Goal: Information Seeking & Learning: Learn about a topic

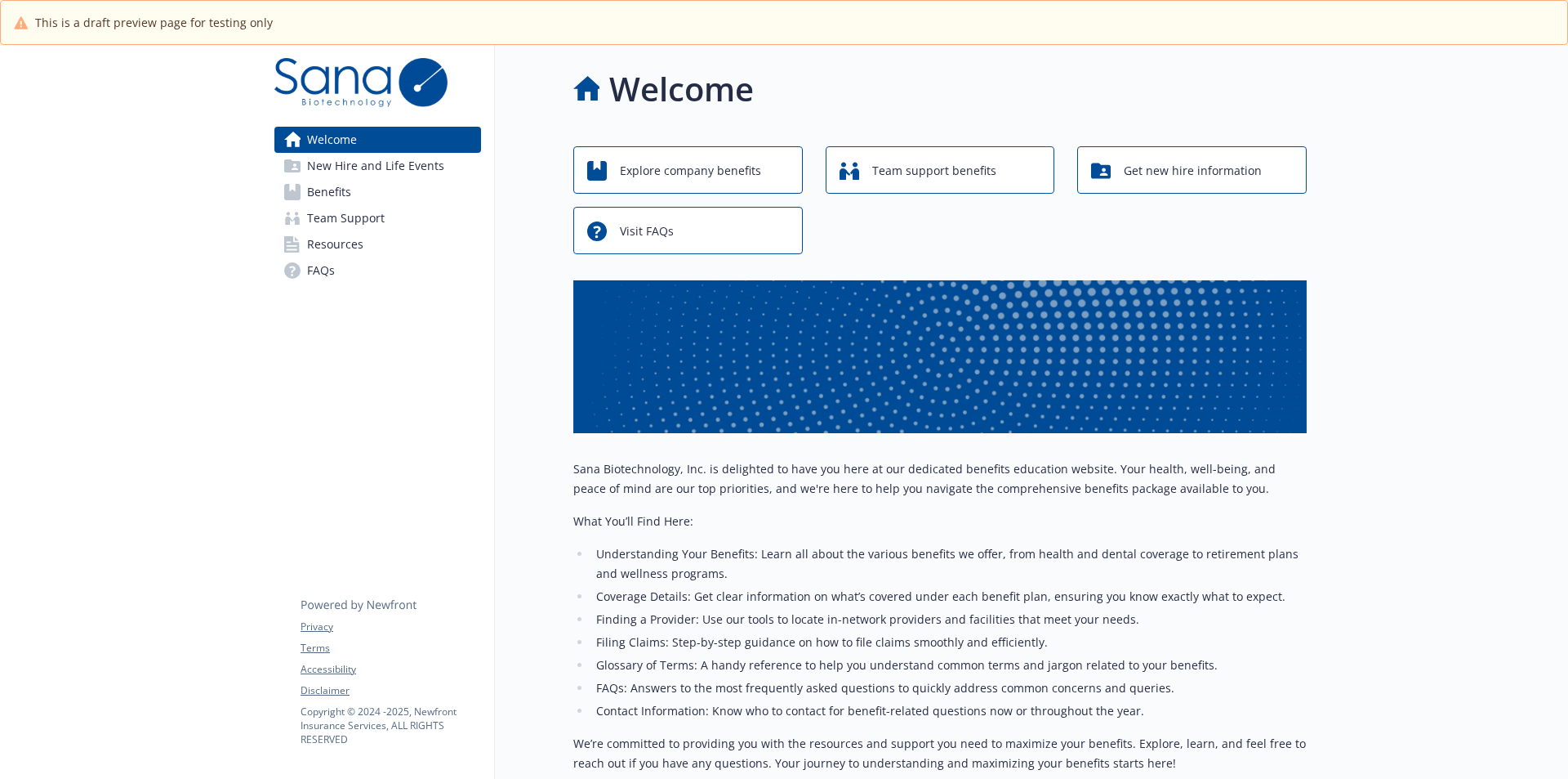
click at [1385, 94] on div at bounding box center [1437, 501] width 261 height 913
click at [720, 176] on span "Explore company benefits" at bounding box center [690, 171] width 142 height 31
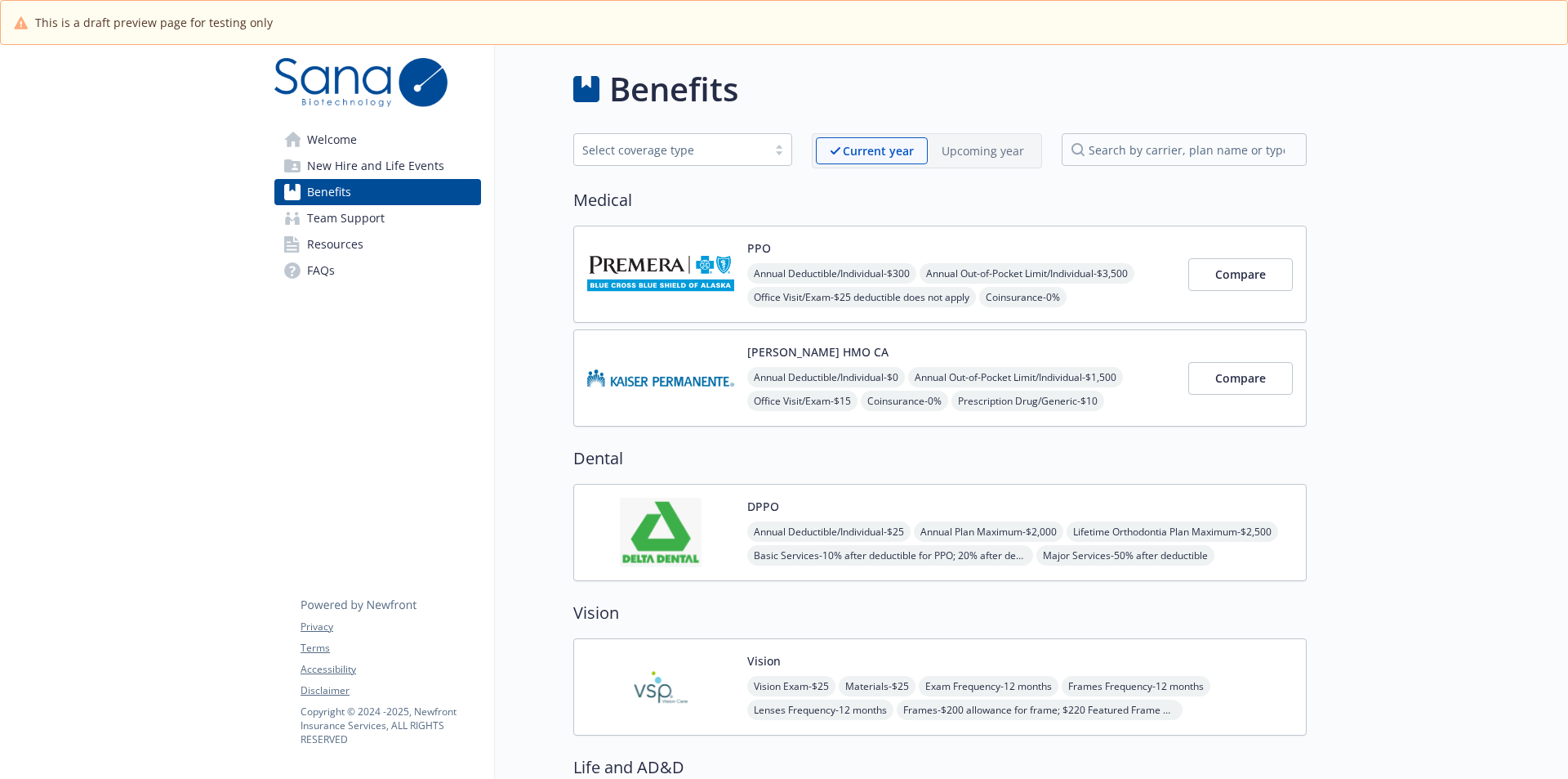
click at [694, 236] on div "PPO Annual Deductible/Individual - $300 Annual Out-of-Pocket Limit/Individual -…" at bounding box center [939, 274] width 734 height 97
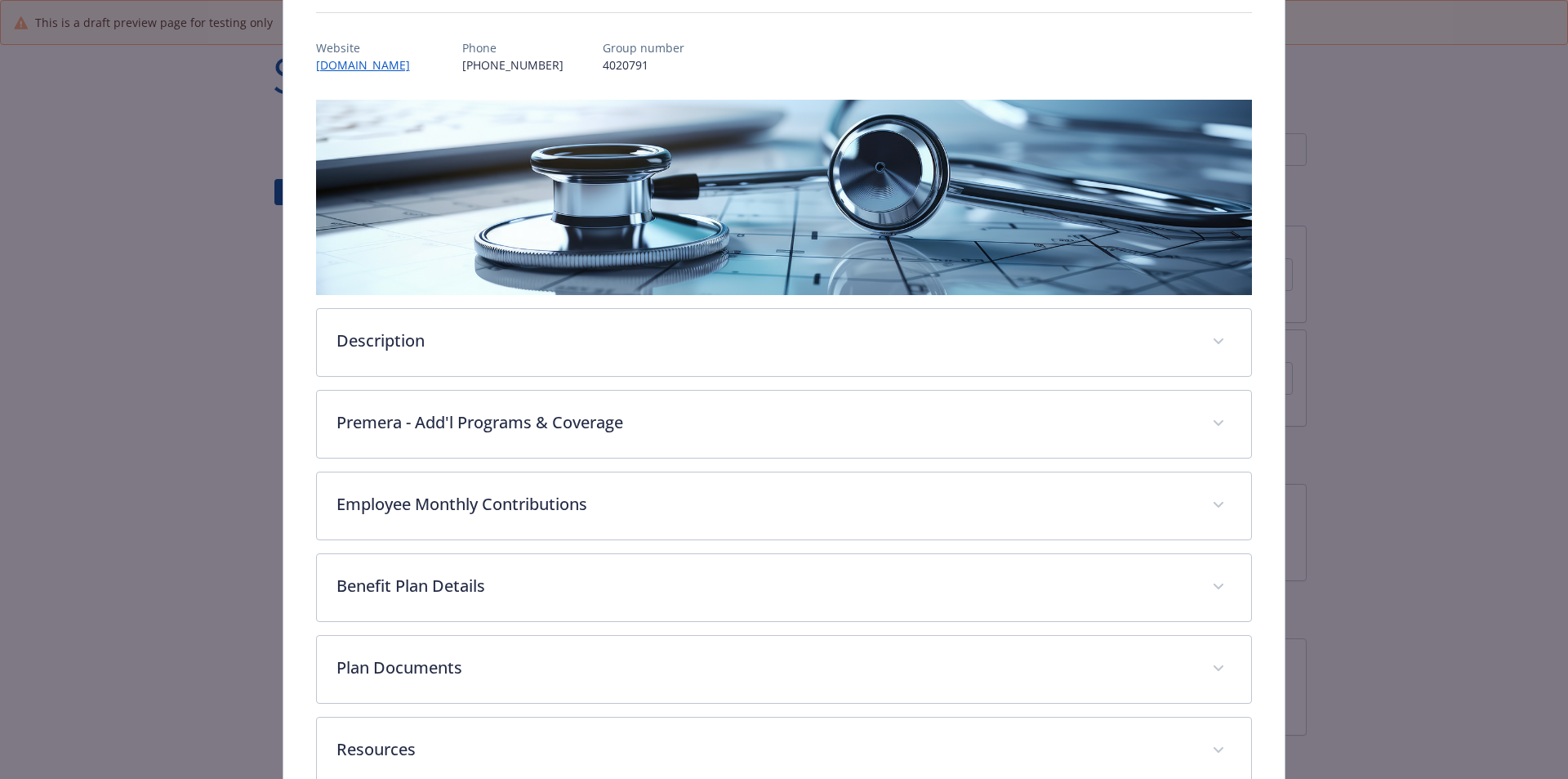
scroll to position [267, 0]
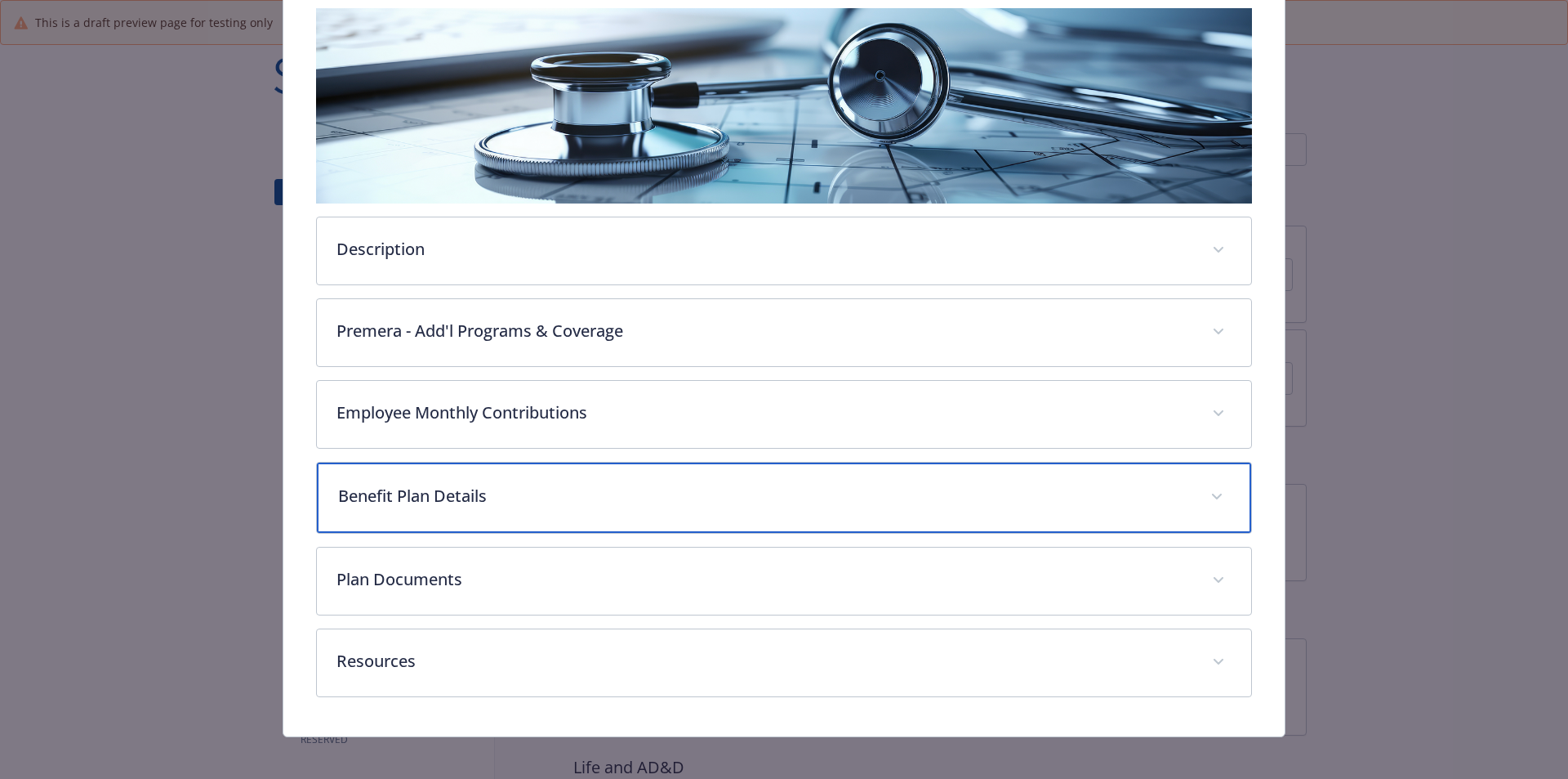
click at [573, 497] on p "Benefit Plan Details" at bounding box center [765, 496] width 853 height 25
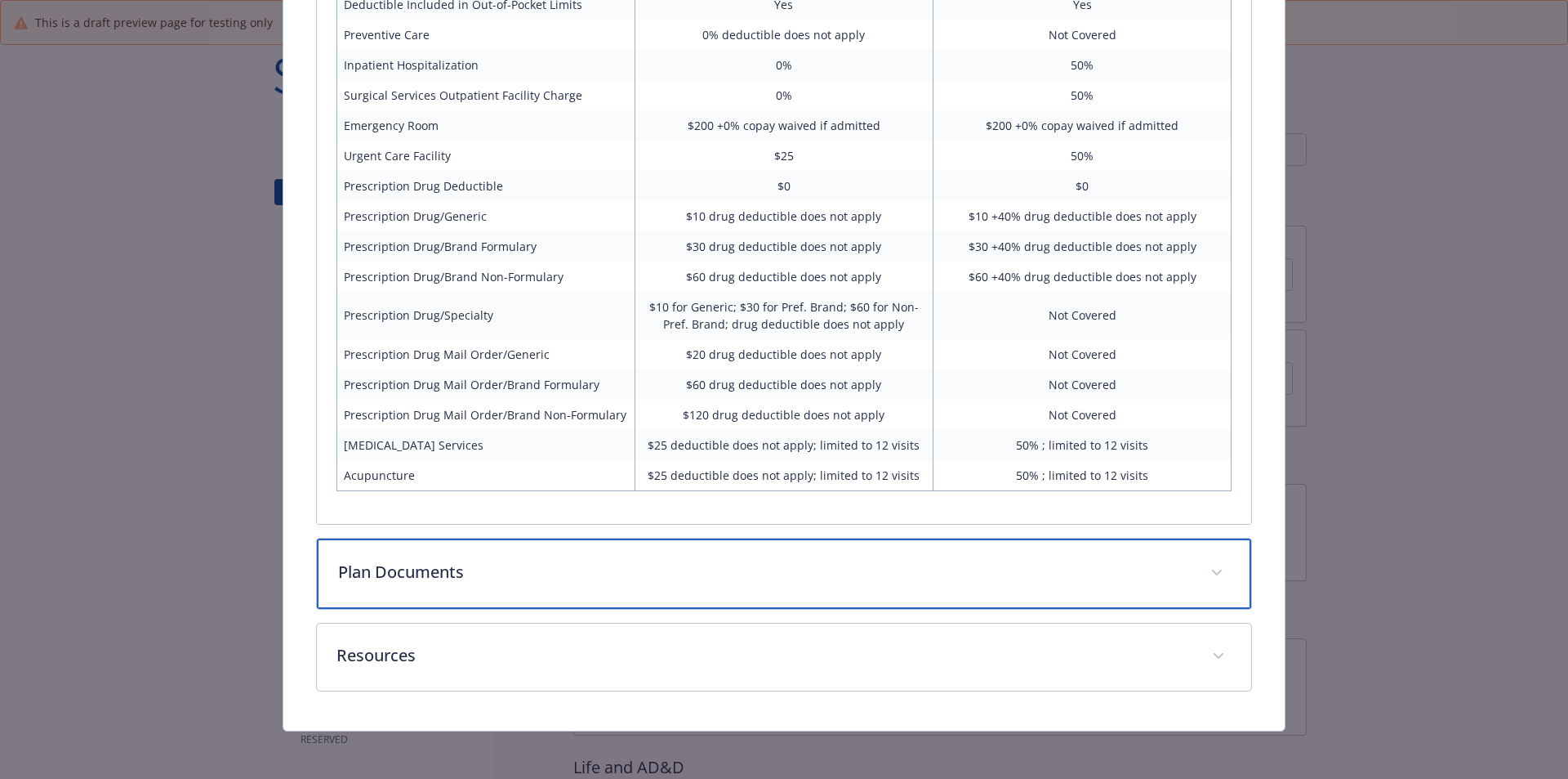
click at [450, 569] on p "Plan Documents" at bounding box center [765, 571] width 853 height 25
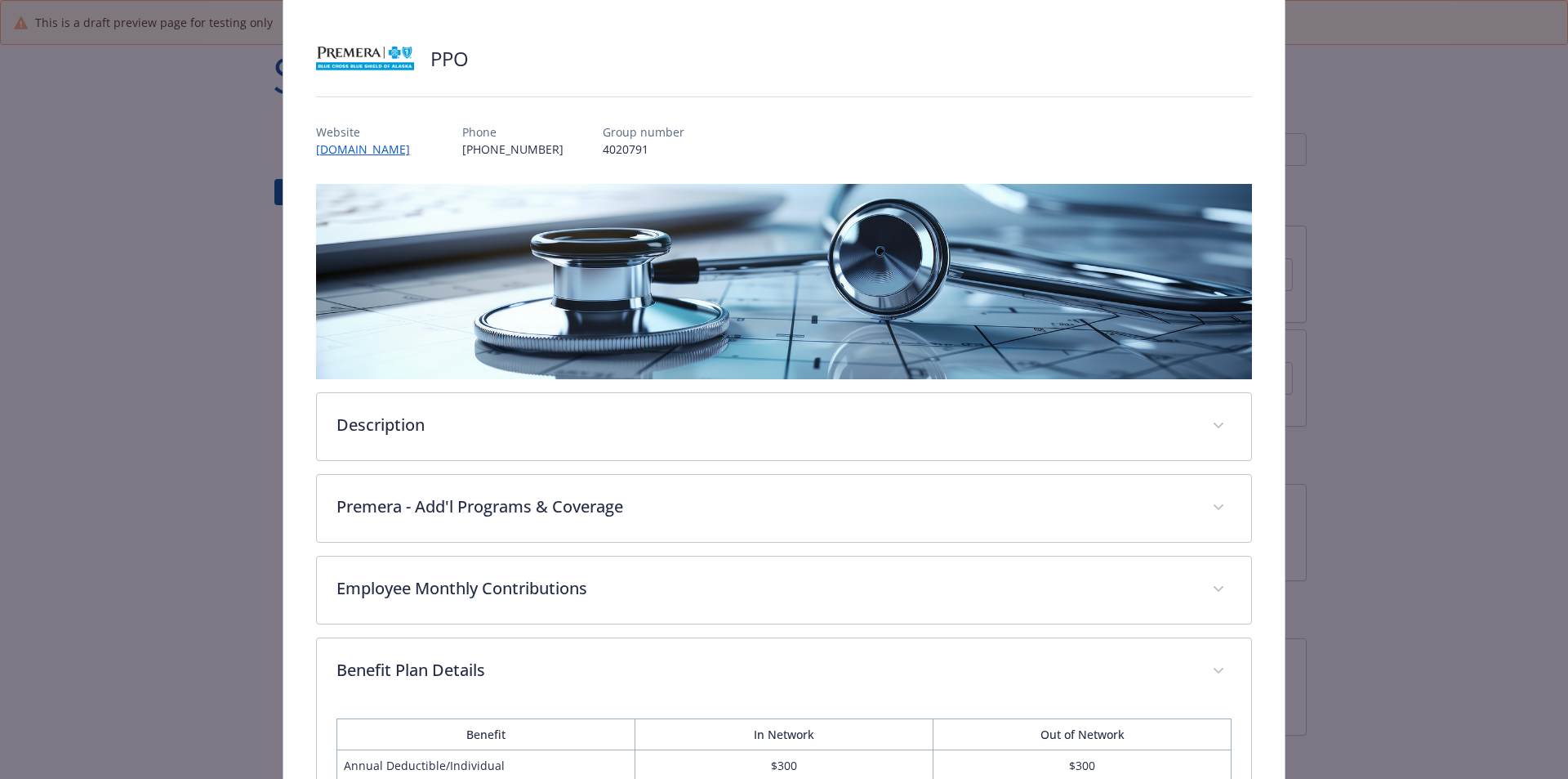
scroll to position [0, 0]
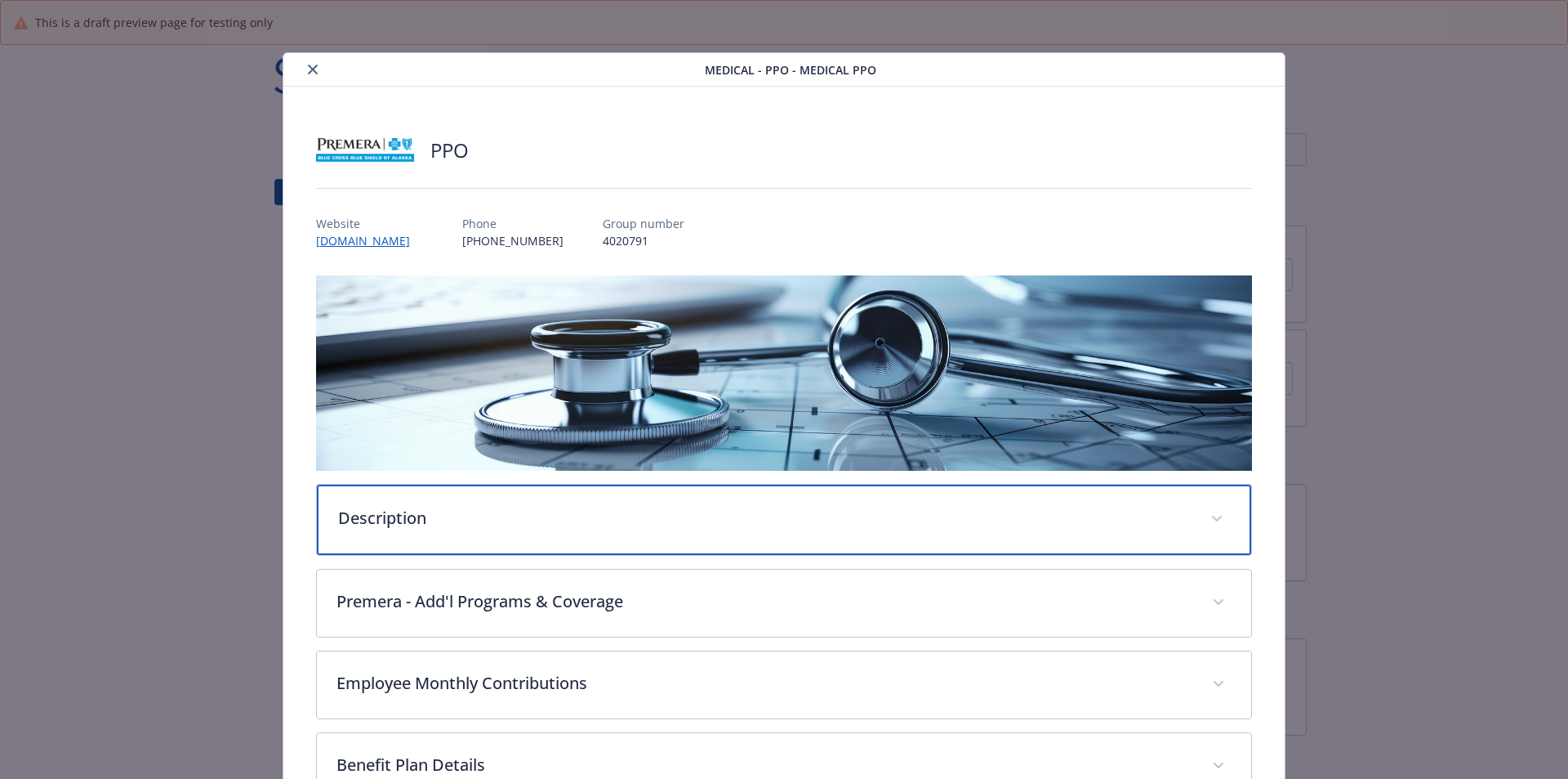
click at [436, 527] on p "Description" at bounding box center [765, 518] width 853 height 25
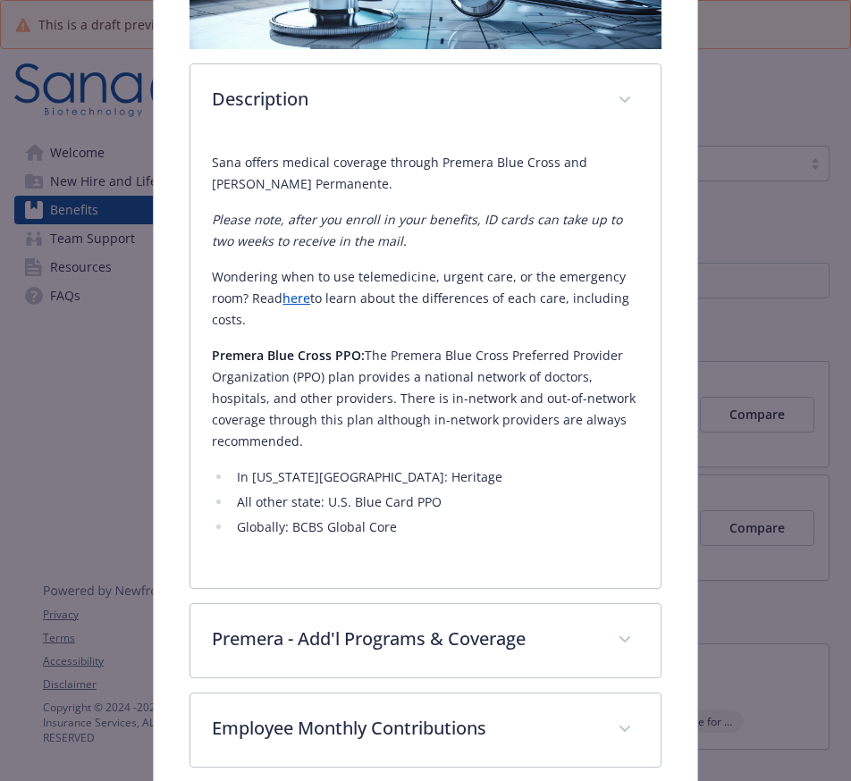
scroll to position [268, 0]
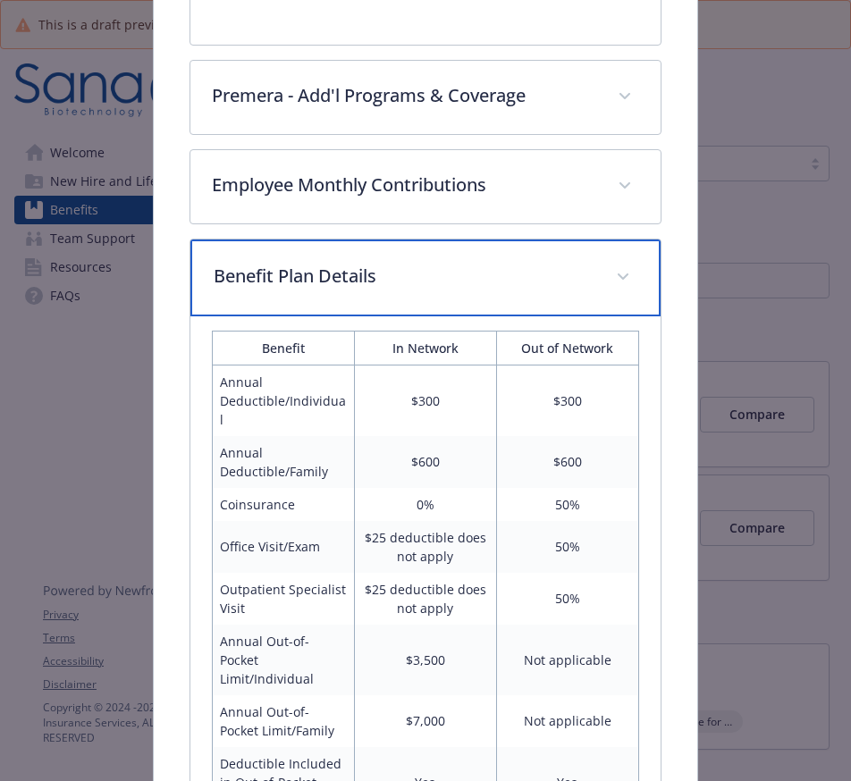
click at [613, 267] on span "details for plan Medical - PPO - Medical PPO" at bounding box center [623, 277] width 29 height 29
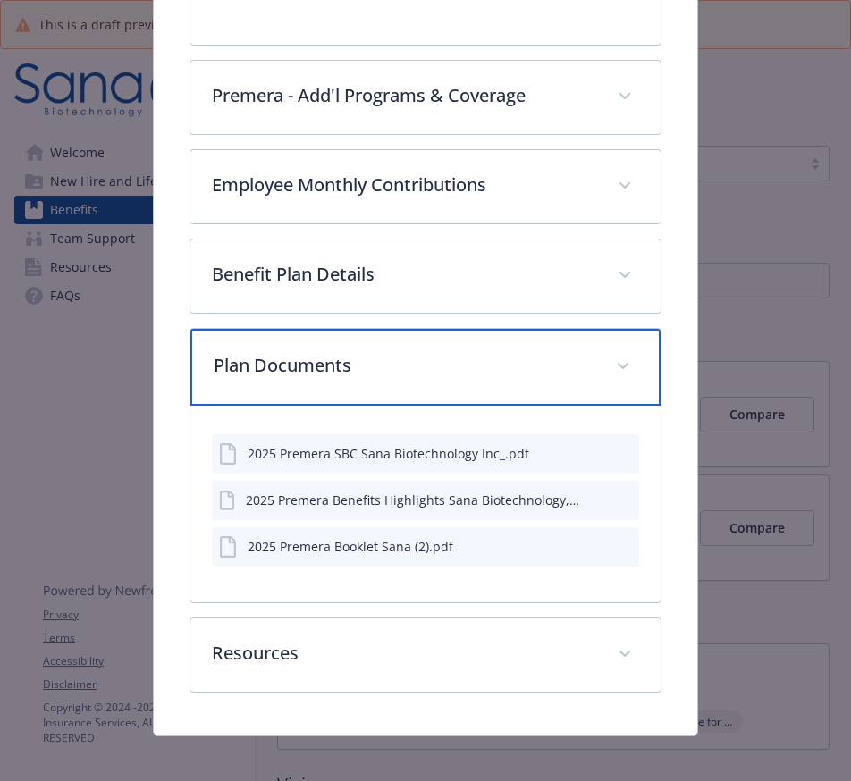
click at [621, 366] on span "details for plan Medical - PPO - Medical PPO" at bounding box center [623, 366] width 29 height 29
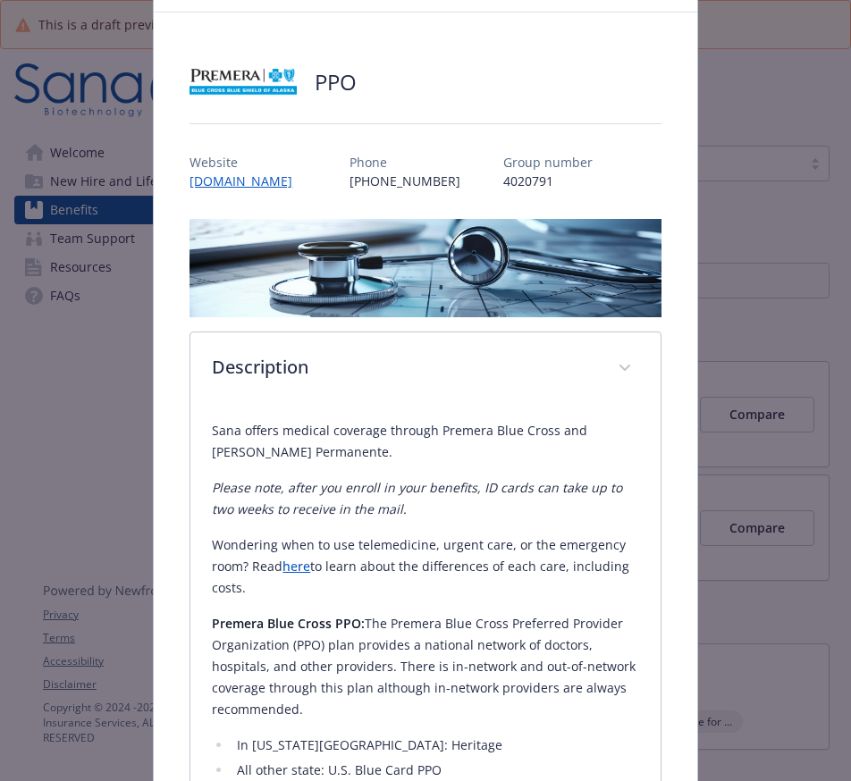
scroll to position [0, 0]
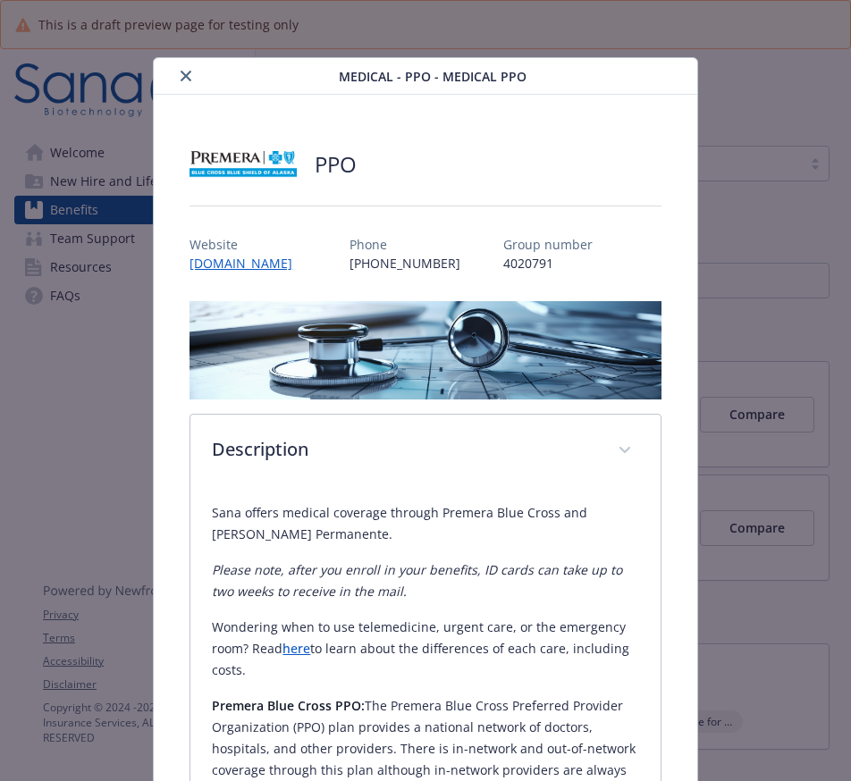
drag, startPoint x: 181, startPoint y: 71, endPoint x: 258, endPoint y: 169, distance: 124.6
click at [181, 71] on icon "close" at bounding box center [186, 76] width 11 height 11
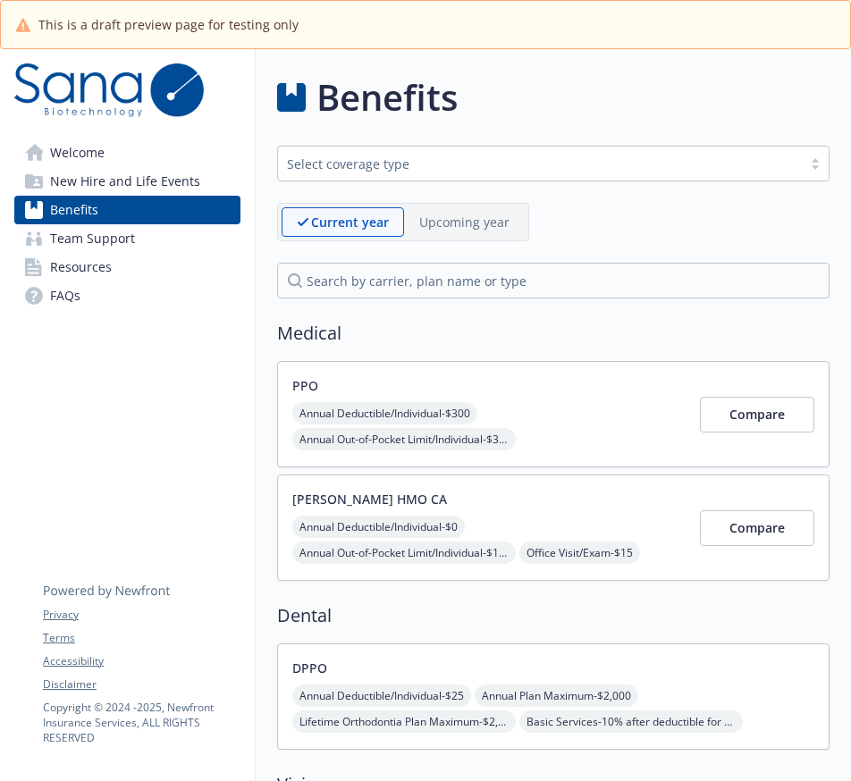
click at [509, 511] on div "[PERSON_NAME] HMO CA Annual Deductible/Individual - $0 Annual Out-of-Pocket Lim…" at bounding box center [488, 528] width 393 height 76
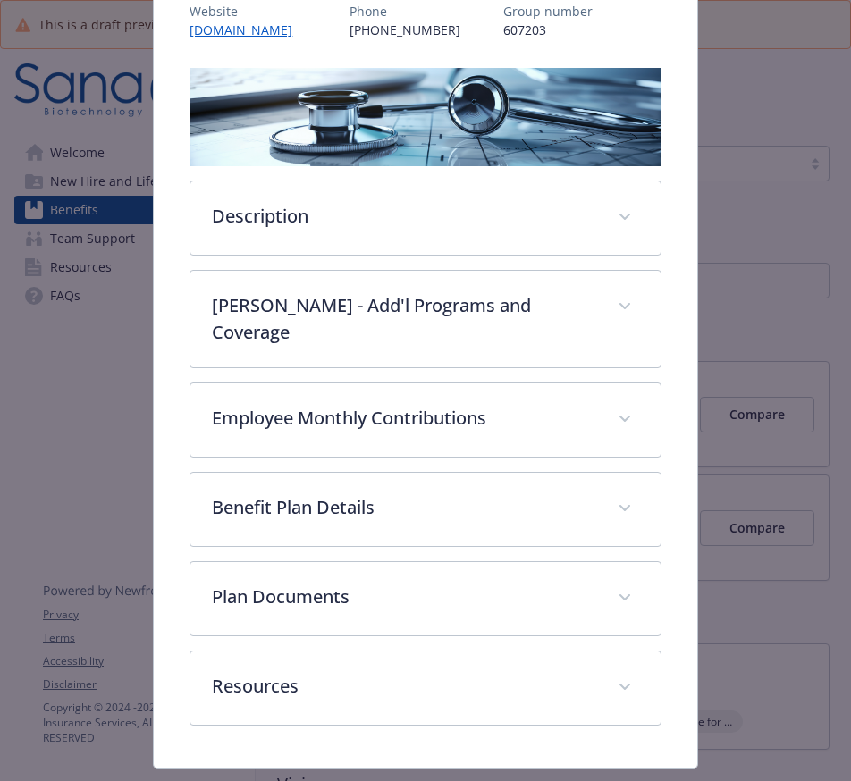
scroll to position [254, 0]
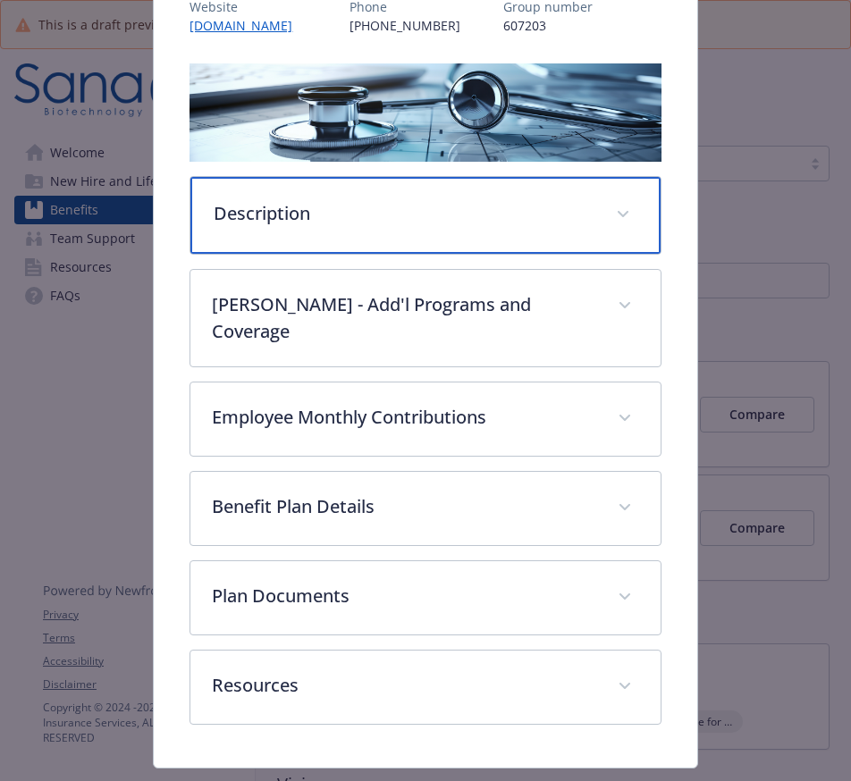
click at [427, 206] on p "Description" at bounding box center [404, 213] width 380 height 27
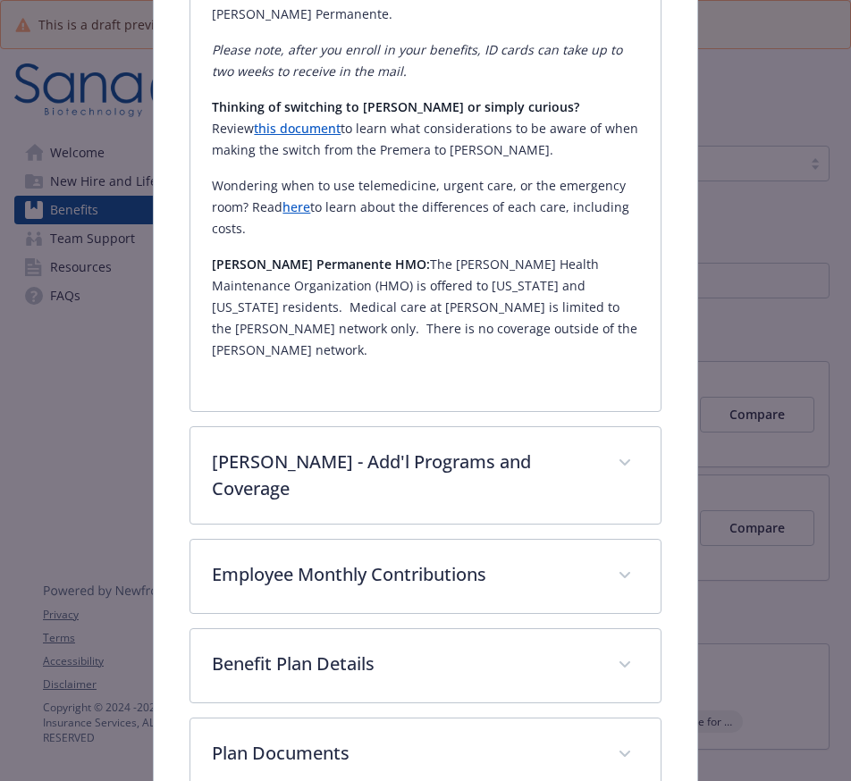
scroll to position [533, 0]
